Goal: Find specific page/section: Find specific page/section

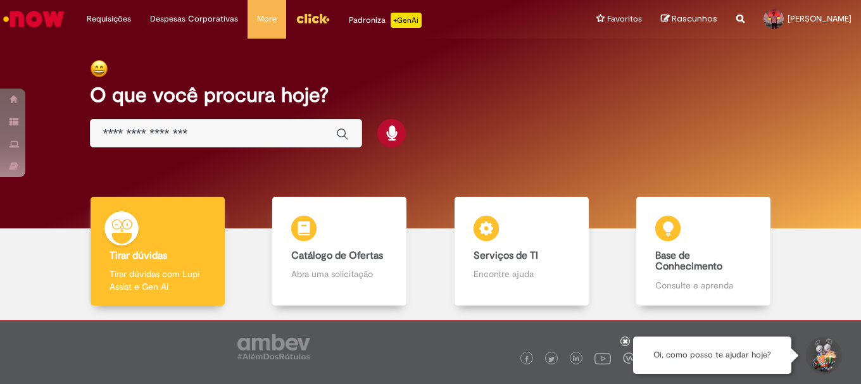
click at [15, 19] on img "Ir para a Homepage" at bounding box center [33, 18] width 65 height 25
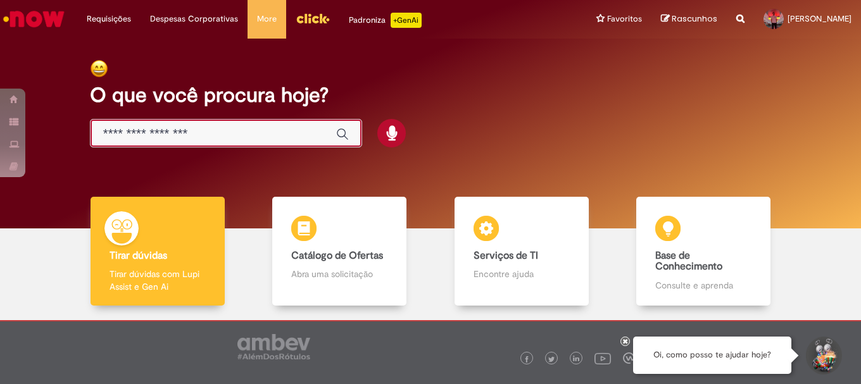
click at [209, 129] on input "Basta digitar aqui" at bounding box center [213, 134] width 221 height 15
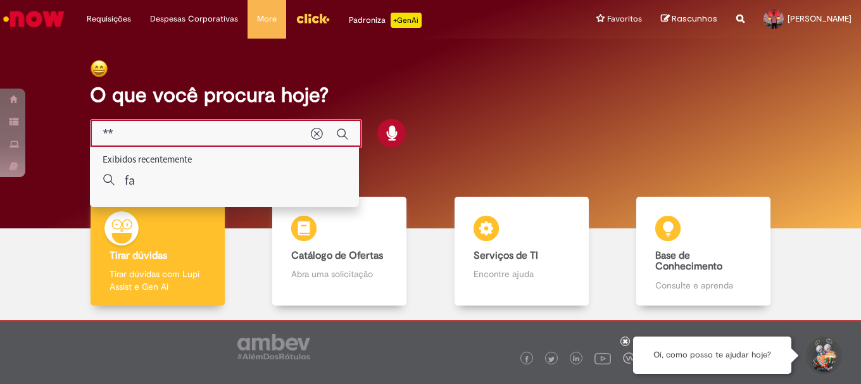
type input "*"
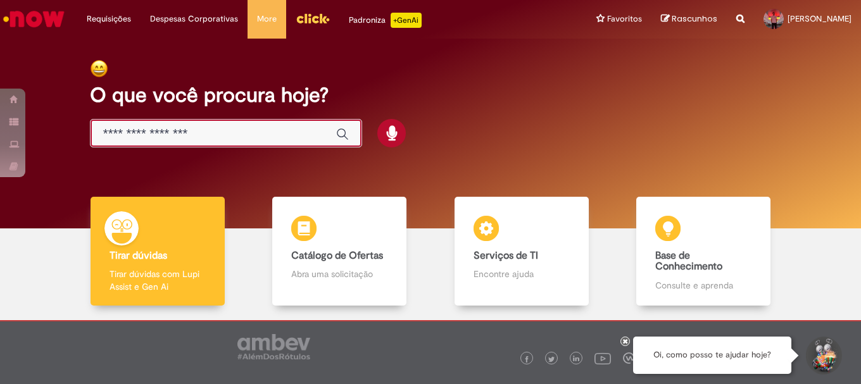
click at [311, 23] on img "Menu Cabeçalho" at bounding box center [313, 18] width 34 height 19
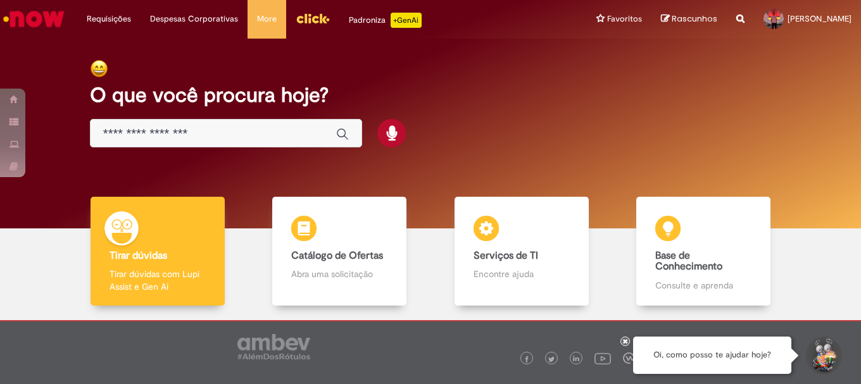
click at [214, 135] on input "Basta digitar aqui" at bounding box center [213, 134] width 221 height 15
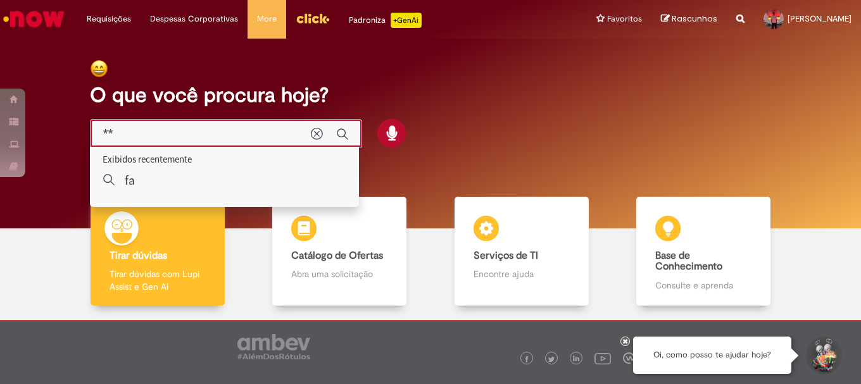
type input "*"
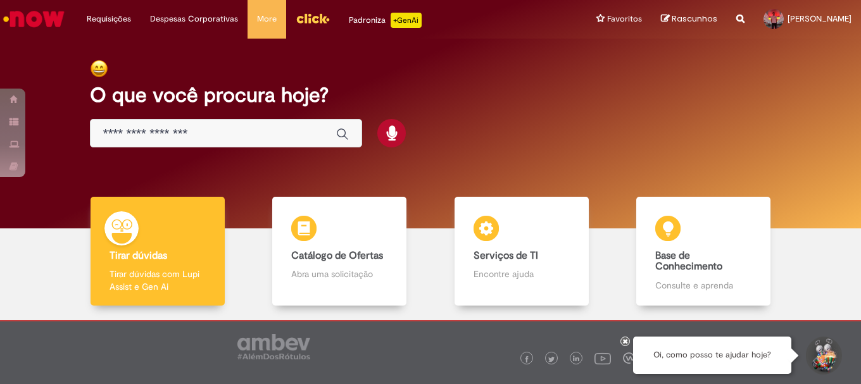
click at [32, 18] on img "Ir para a Homepage" at bounding box center [33, 18] width 65 height 25
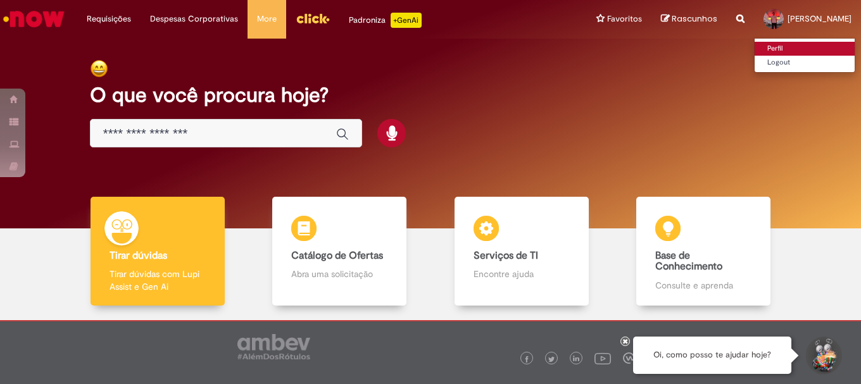
click at [765, 47] on link "Perfil" at bounding box center [805, 49] width 100 height 14
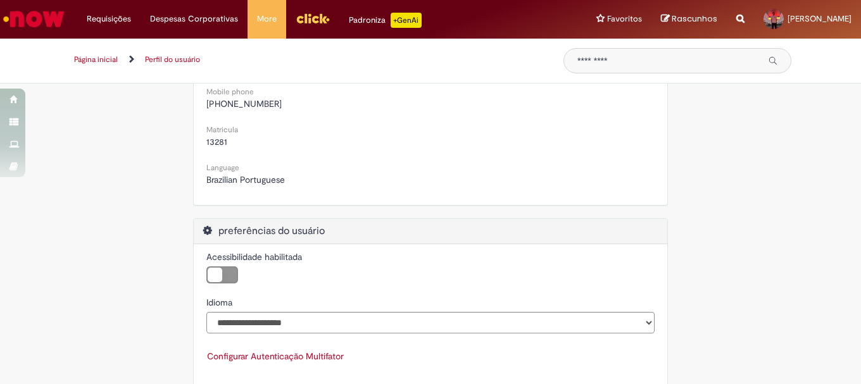
scroll to position [458, 0]
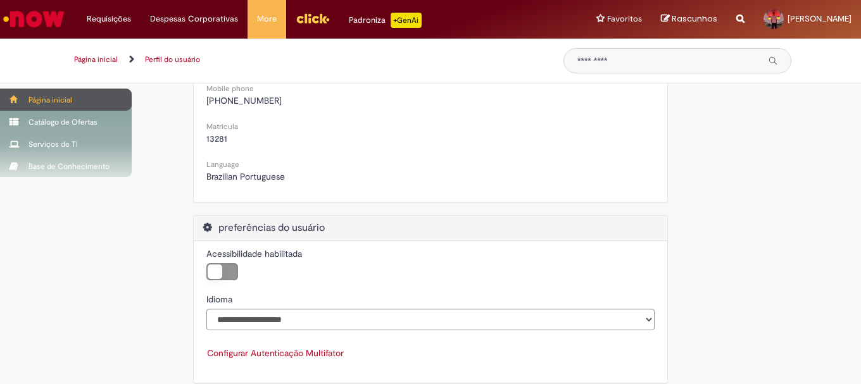
click at [78, 99] on div "Página inicial" at bounding box center [66, 100] width 132 height 22
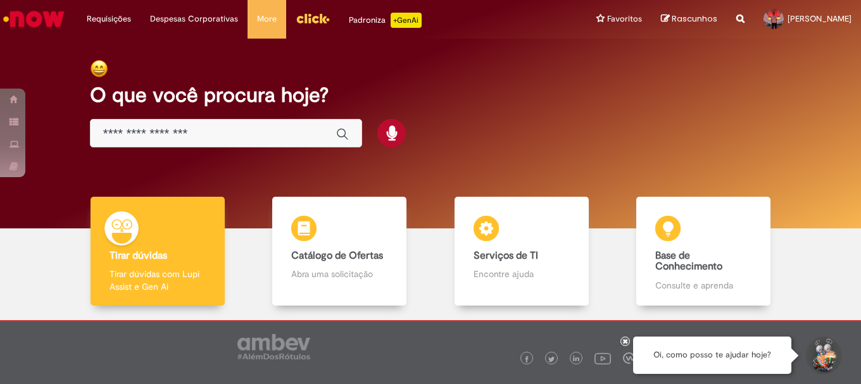
click at [305, 23] on img "Menu Cabeçalho" at bounding box center [313, 18] width 34 height 19
